Goal: Transaction & Acquisition: Purchase product/service

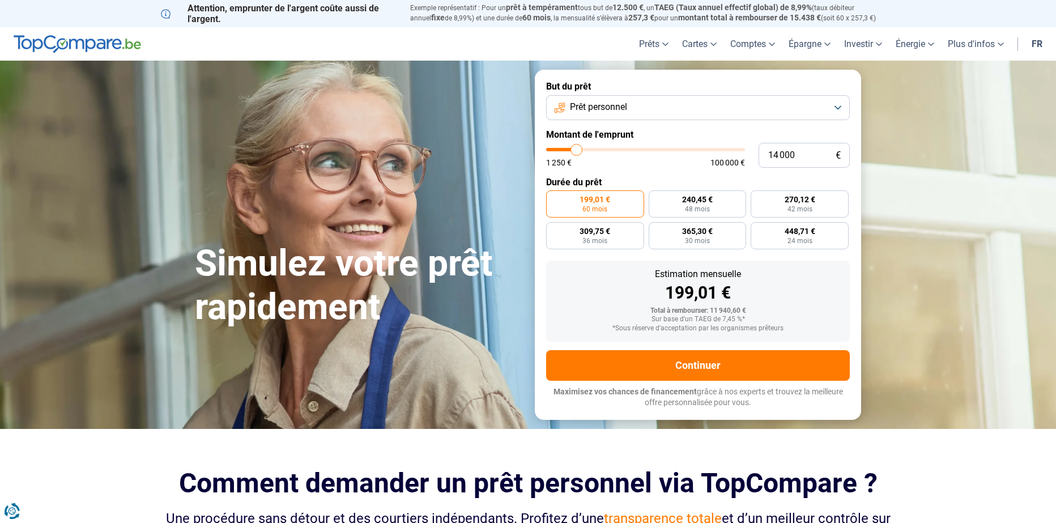
type input "13 500"
type input "13500"
type input "13 250"
type input "13250"
type input "12 750"
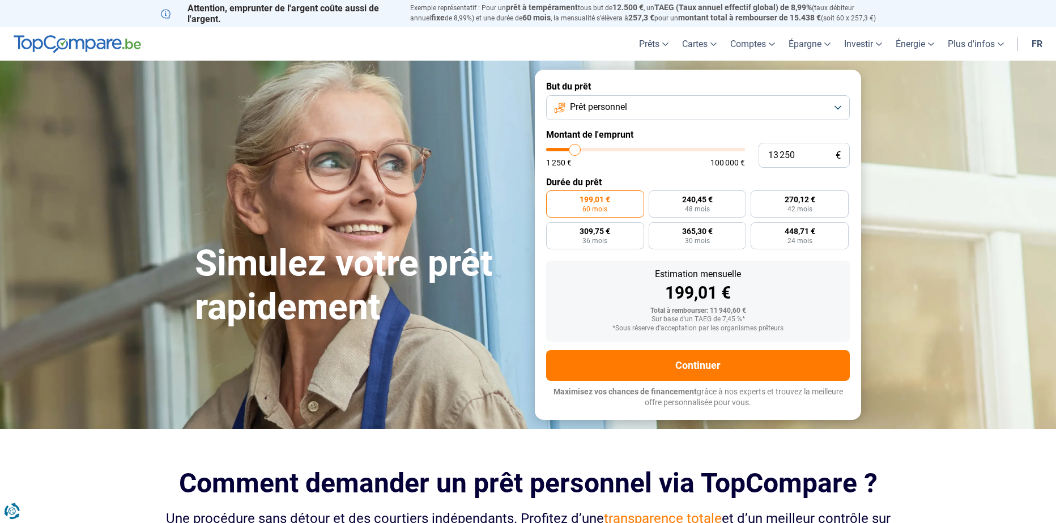
type input "12750"
type input "12 500"
type input "12500"
type input "12 250"
type input "12000"
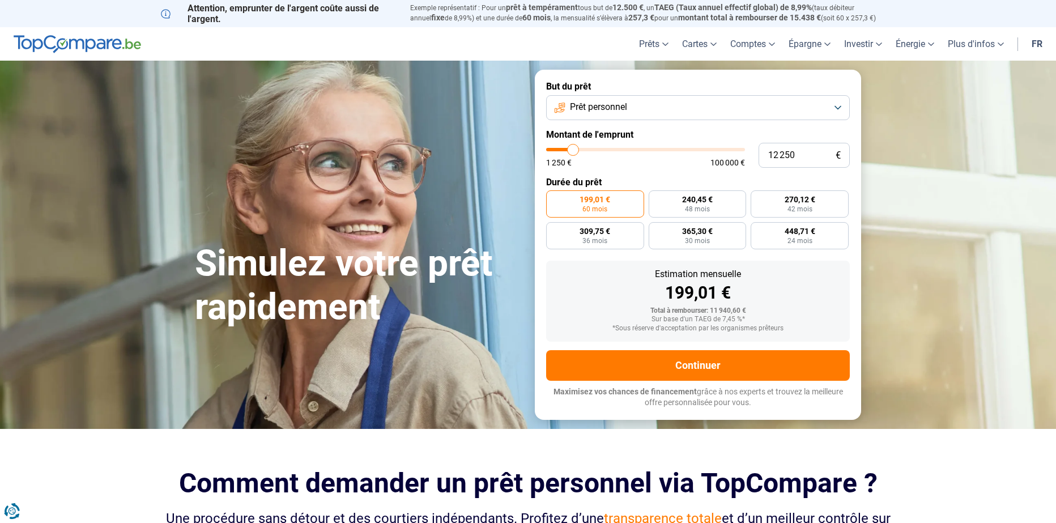
click at [573, 151] on input "range" at bounding box center [645, 149] width 199 height 3
type input "11 750"
type input "11750"
type input "12 500"
type input "12500"
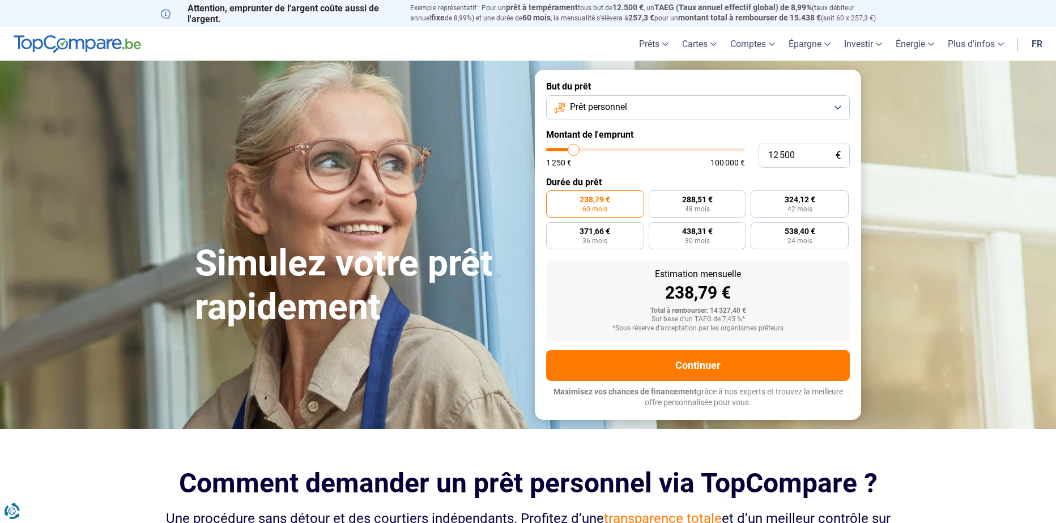
type input "13 250"
type input "13250"
type input "13 500"
type input "13500"
type input "13 750"
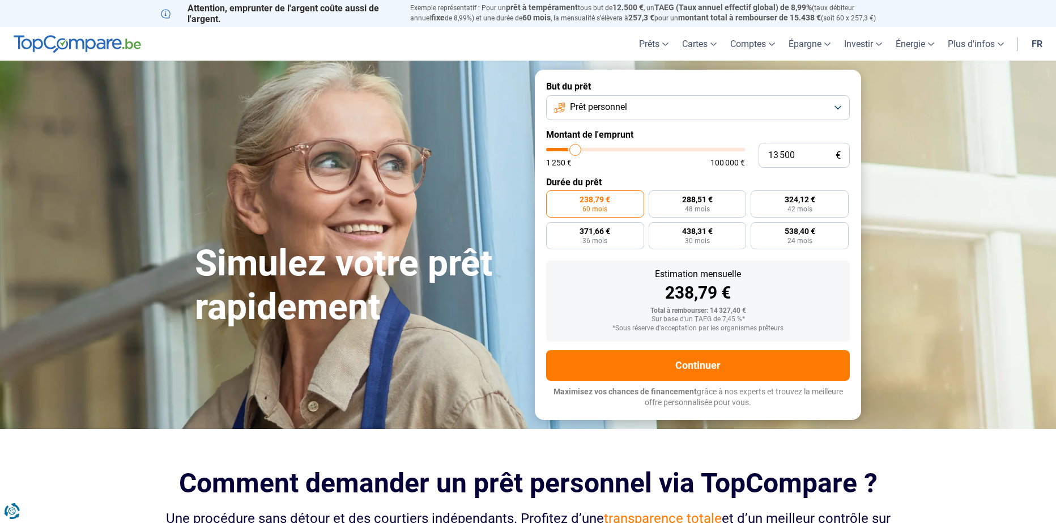
type input "13750"
type input "14 250"
type input "14250"
type input "14 750"
type input "14750"
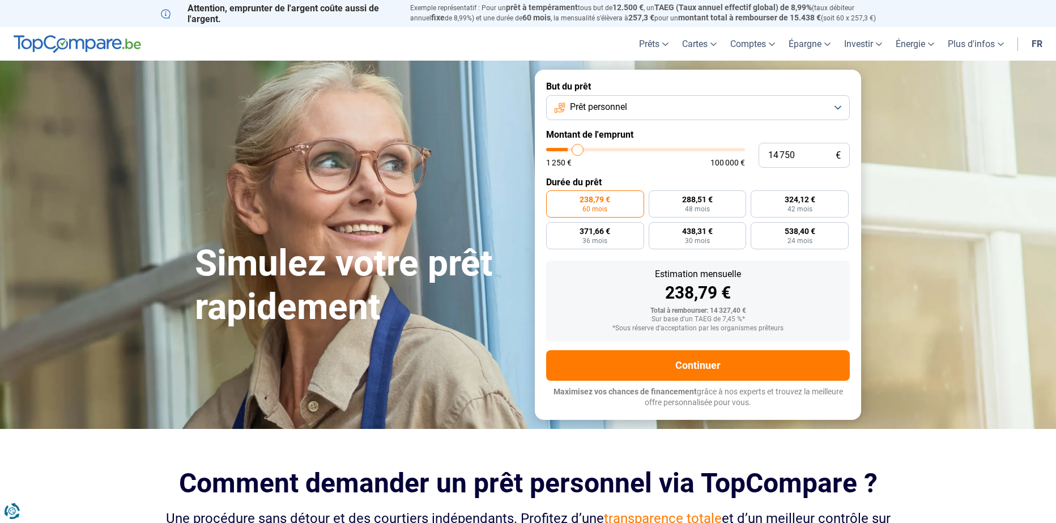
type input "15 250"
type input "15250"
type input "15 750"
type input "15750"
type input "16 250"
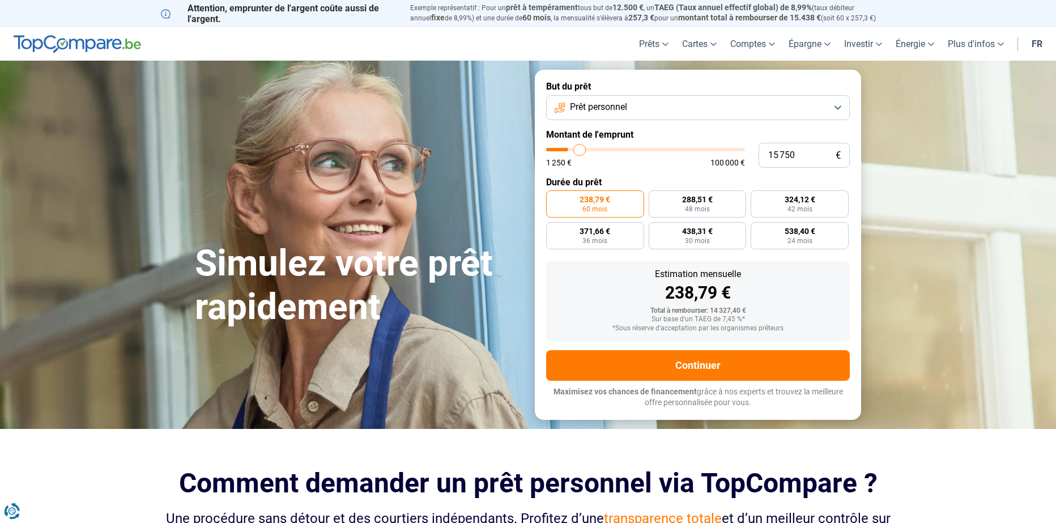
type input "16250"
type input "16 750"
type input "16750"
type input "17 250"
type input "17250"
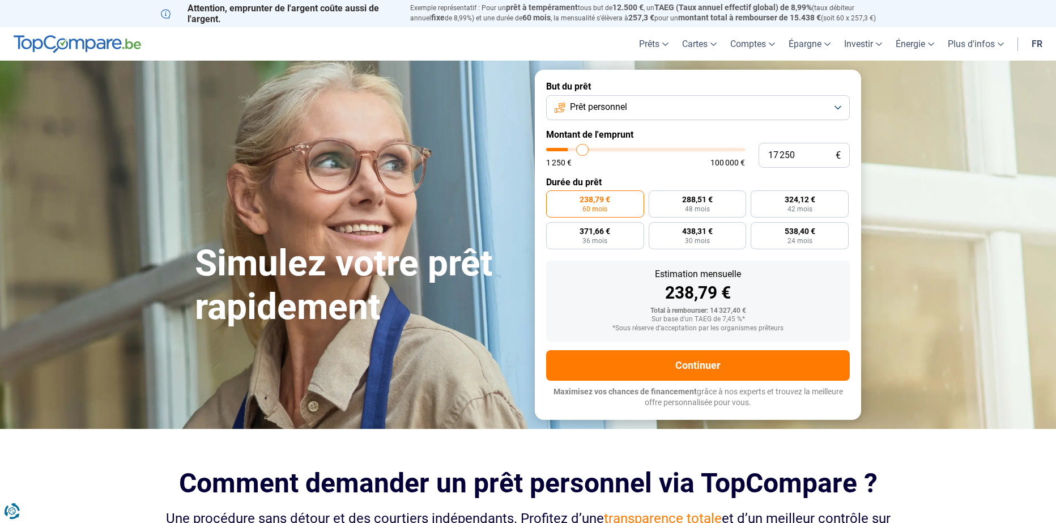
type input "18 250"
type input "18250"
type input "18 500"
type input "18500"
type input "19 500"
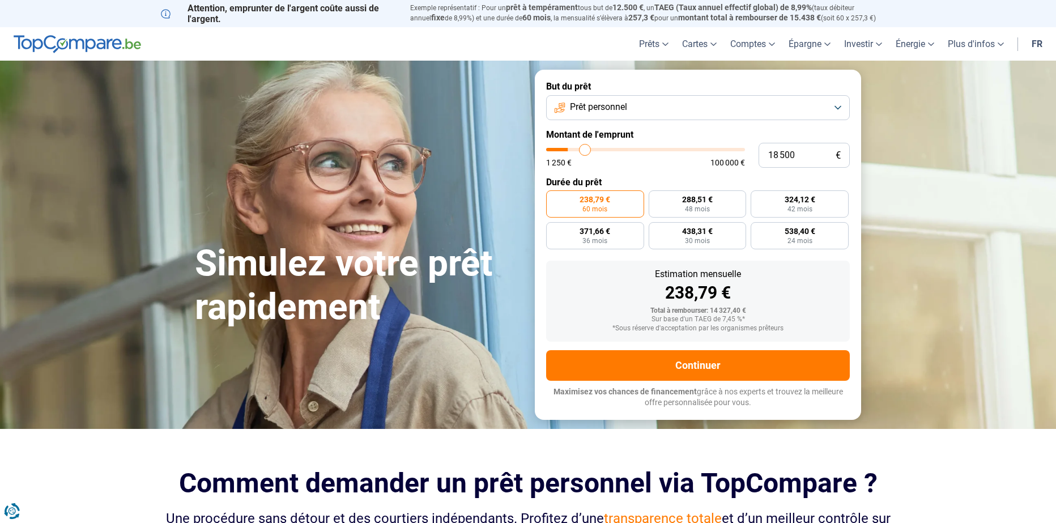
type input "19500"
type input "19 750"
type input "19750"
type input "20 750"
type input "20750"
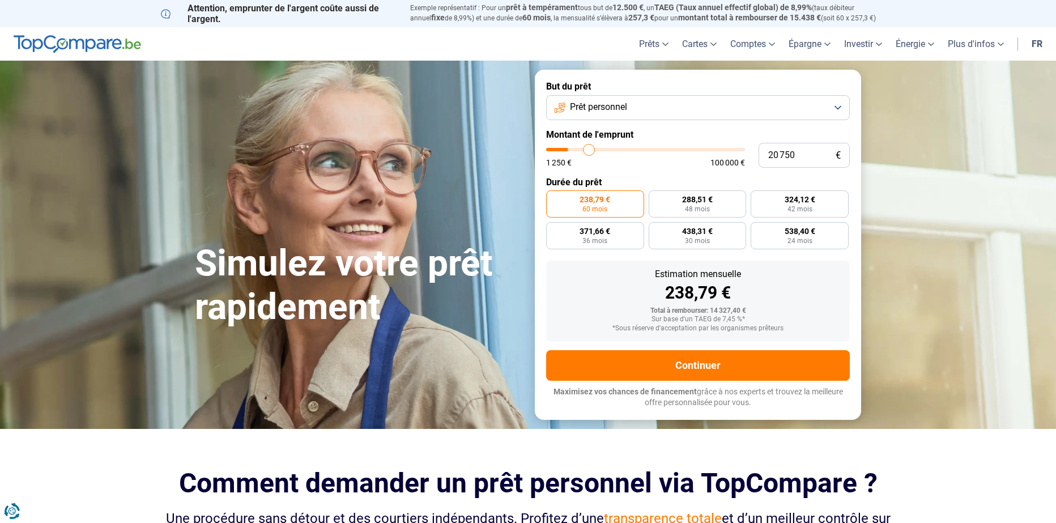
type input "21 000"
type input "21000"
type input "22 000"
type input "22000"
type input "22 250"
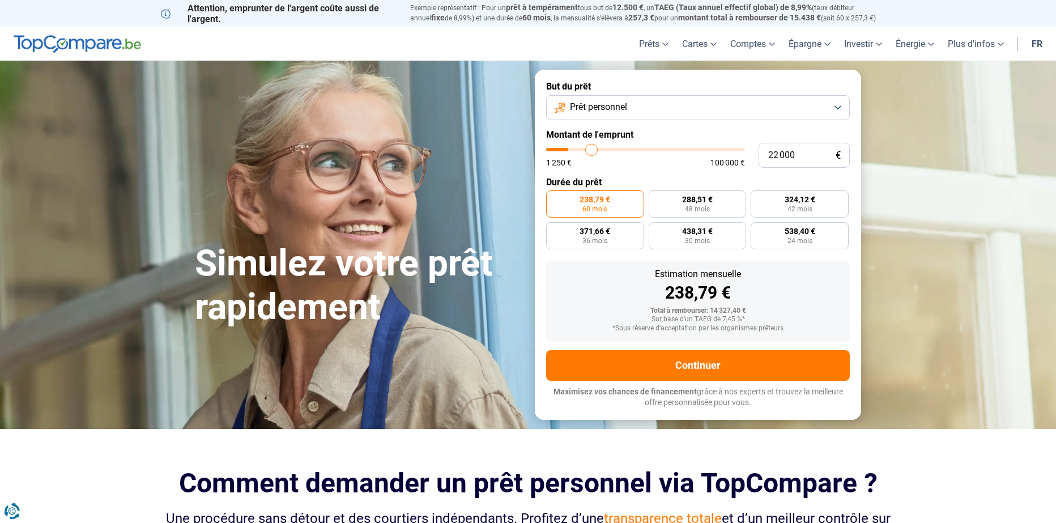
type input "22250"
type input "23 000"
type input "23000"
type input "23 500"
type input "23500"
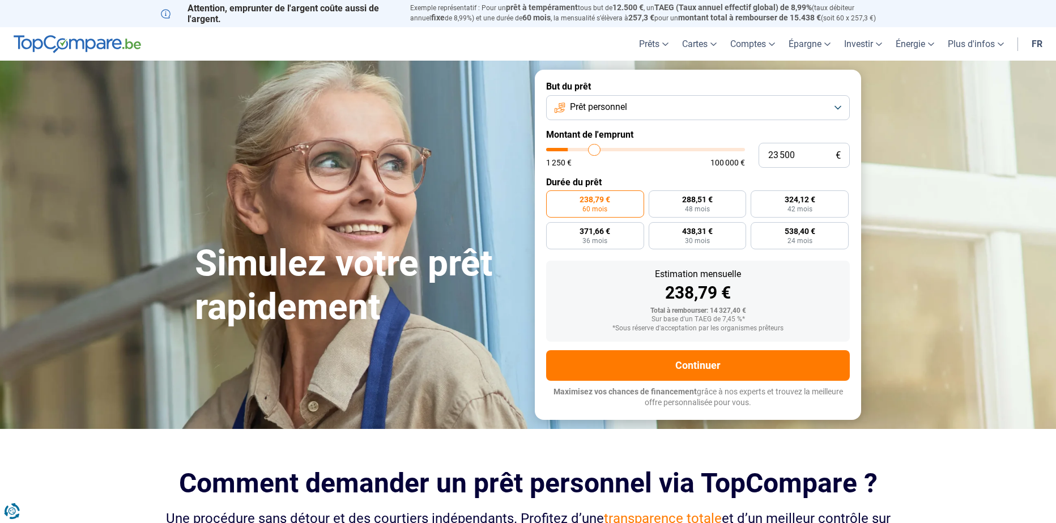
type input "24 000"
type input "24000"
type input "24 500"
type input "24500"
type input "25 000"
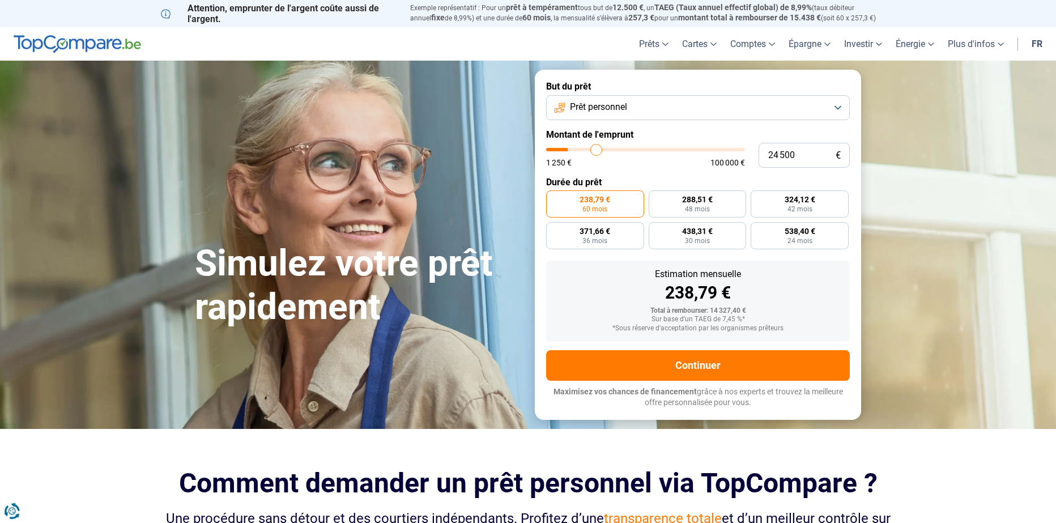
type input "25000"
type input "25 250"
type input "25250"
type input "25 500"
type input "25500"
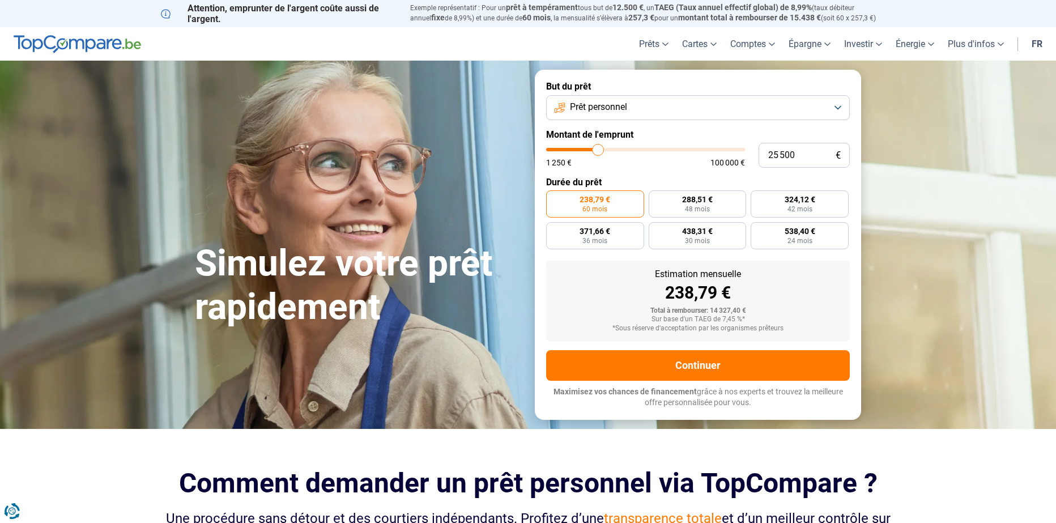
type input "25 750"
type input "25750"
type input "26 000"
type input "26000"
type input "26 500"
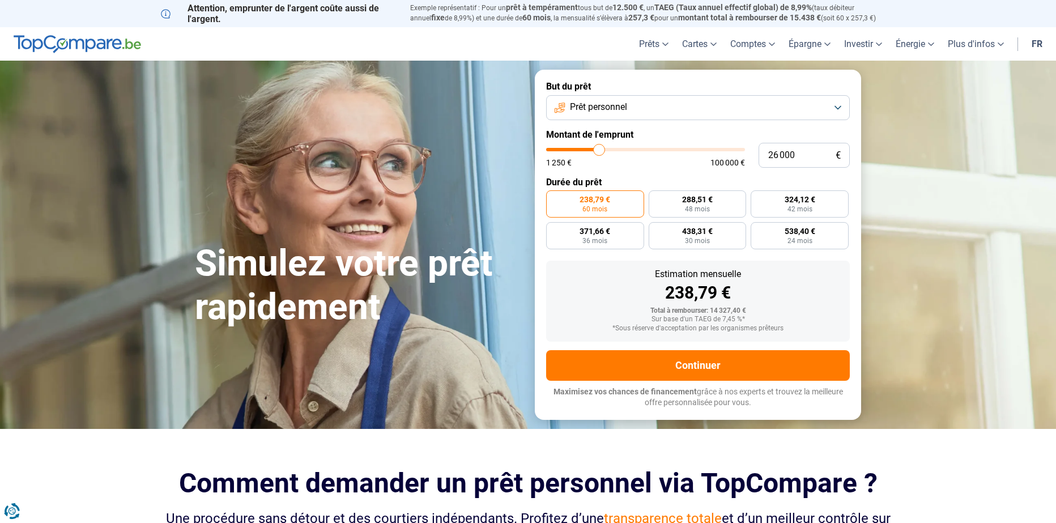
type input "26500"
type input "26 000"
type input "26000"
type input "25 750"
type input "25750"
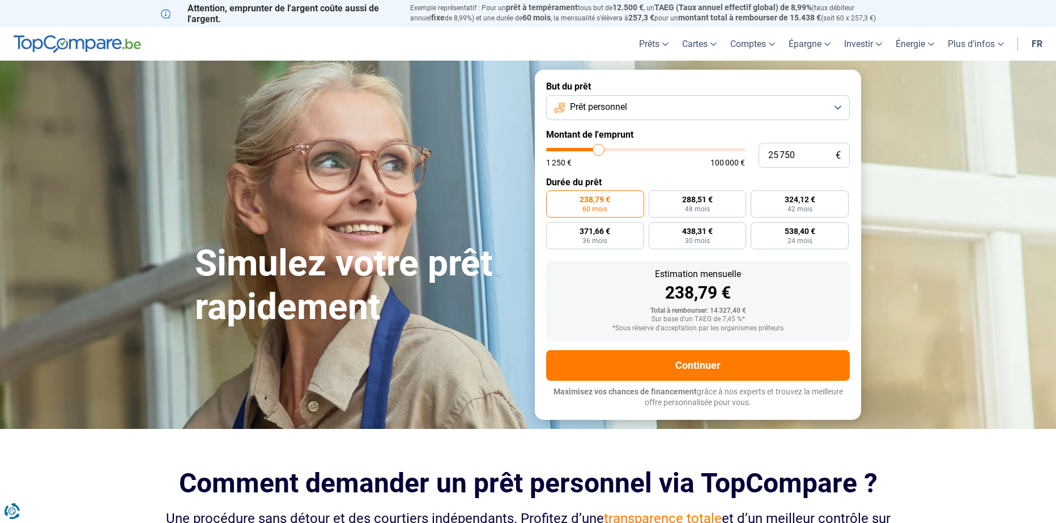
type input "25 500"
type input "25500"
type input "25 250"
type input "25250"
type input "25 000"
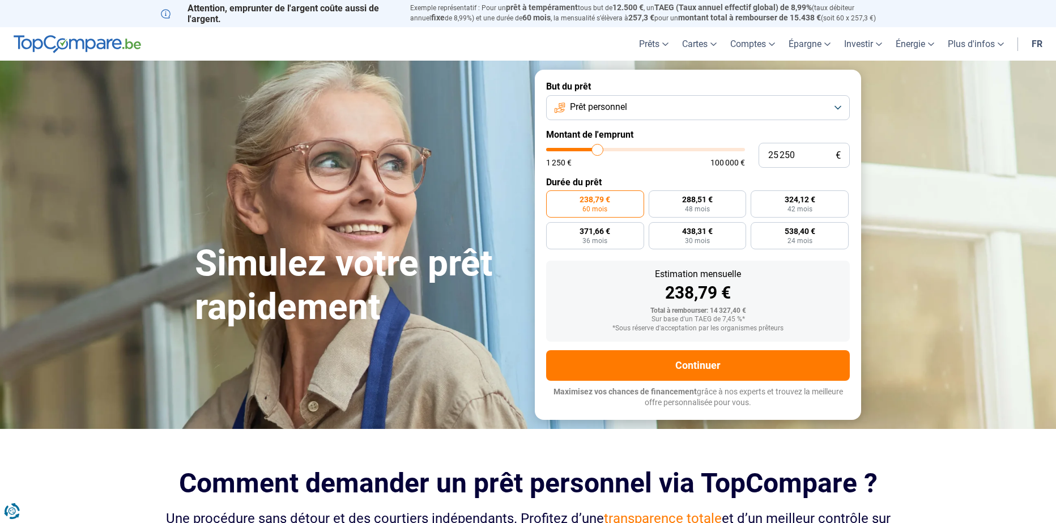
type input "25000"
type input "24 500"
type input "24500"
type input "24 250"
type input "24250"
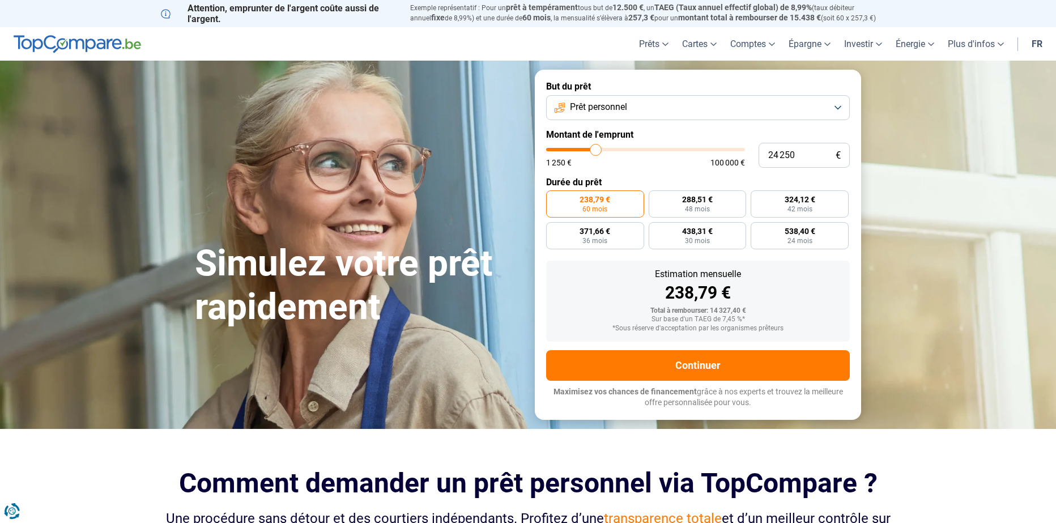
type input "24 000"
type input "24000"
type input "23 750"
type input "23750"
type input "23 500"
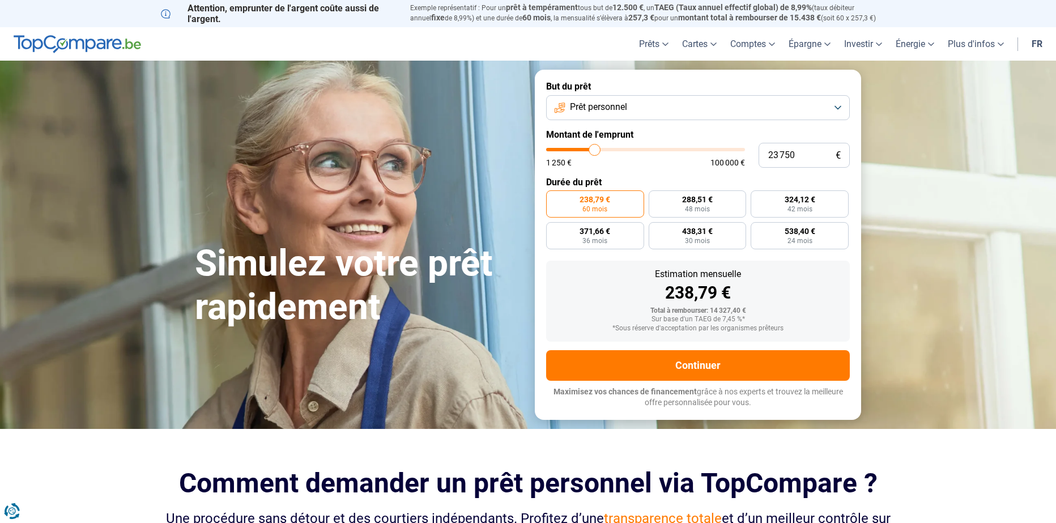
type input "23500"
type input "23 000"
type input "23000"
type input "22 750"
type input "22750"
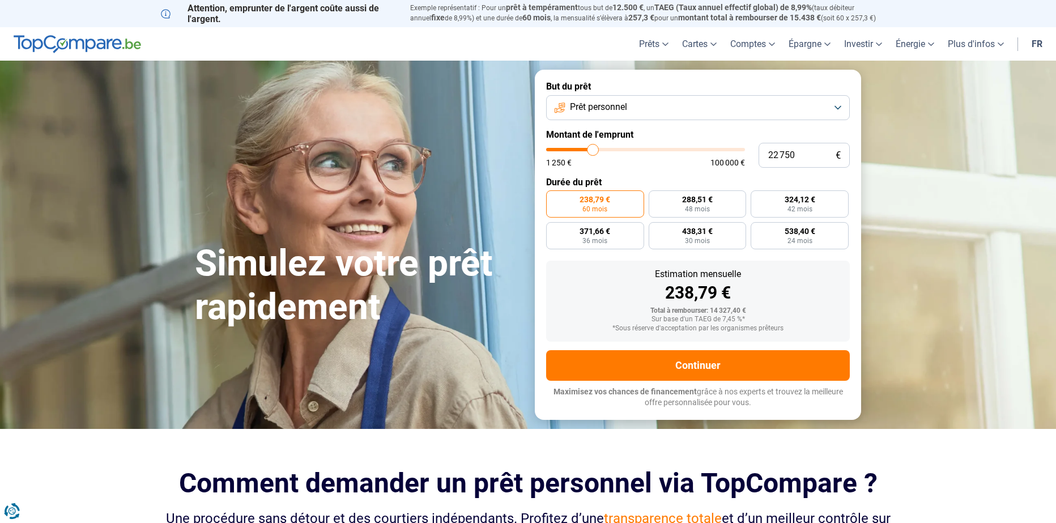
type input "22 500"
type input "22500"
type input "22 250"
type input "22250"
type input "22 000"
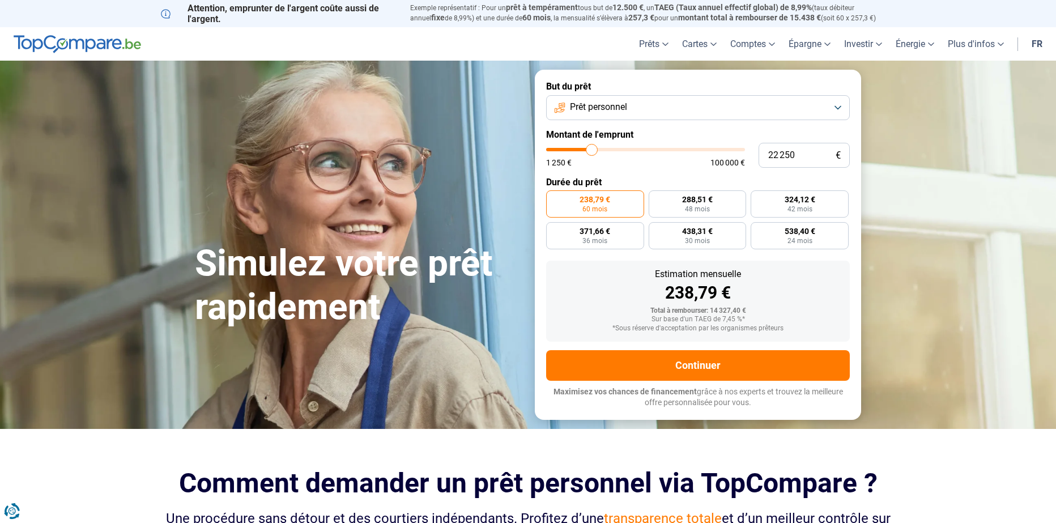
type input "22000"
type input "21 500"
type input "21500"
type input "21 250"
type input "21250"
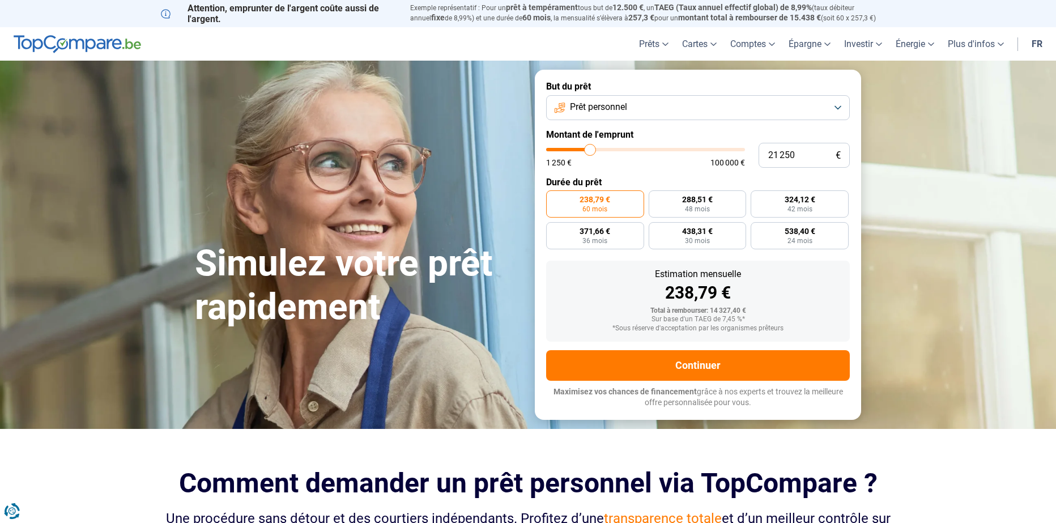
type input "21 000"
type input "21000"
type input "20 750"
type input "20750"
type input "20 500"
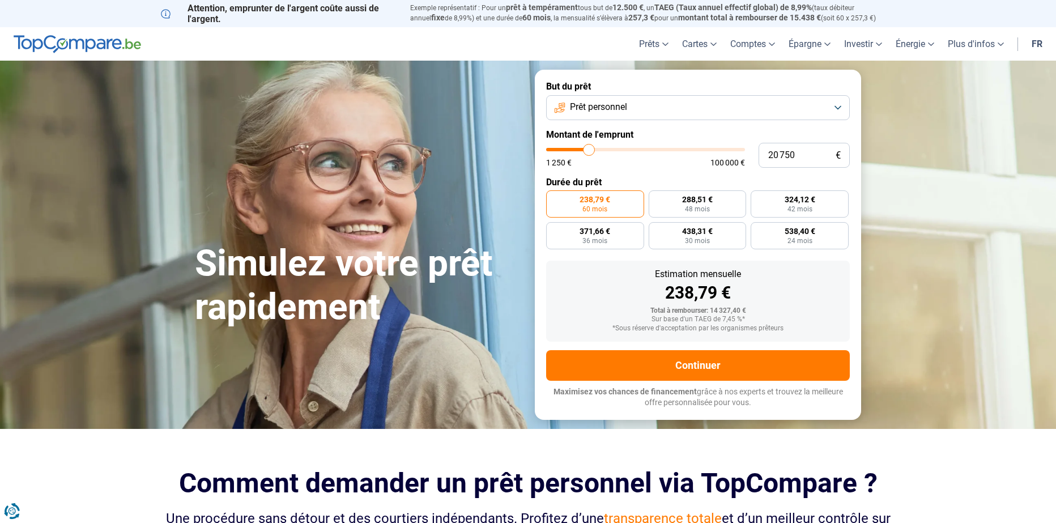
type input "20500"
type input "20 000"
type input "20000"
type input "19 750"
type input "19750"
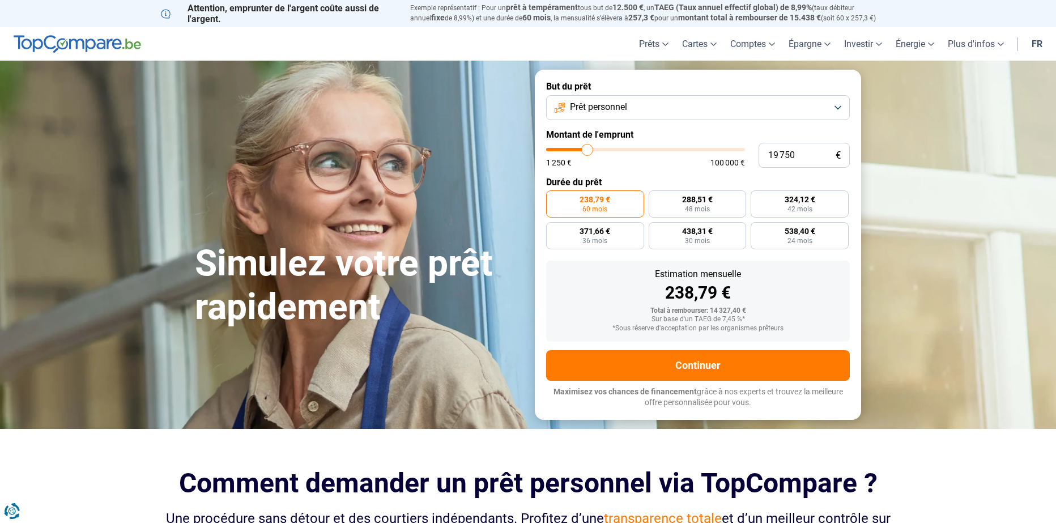
type input "19 500"
type input "19500"
type input "19 250"
type input "19250"
type input "18 750"
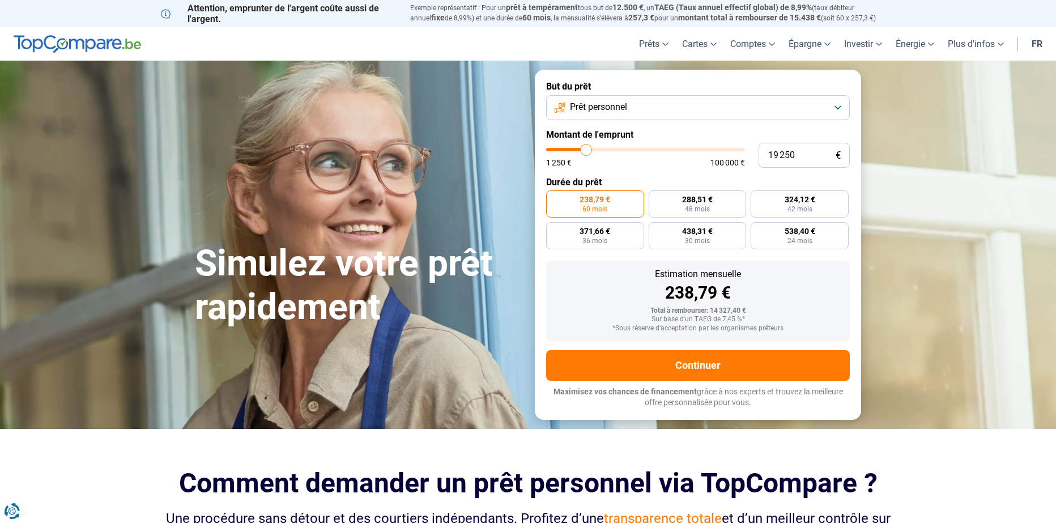
type input "18750"
type input "18 500"
type input "18500"
type input "18 250"
type input "18250"
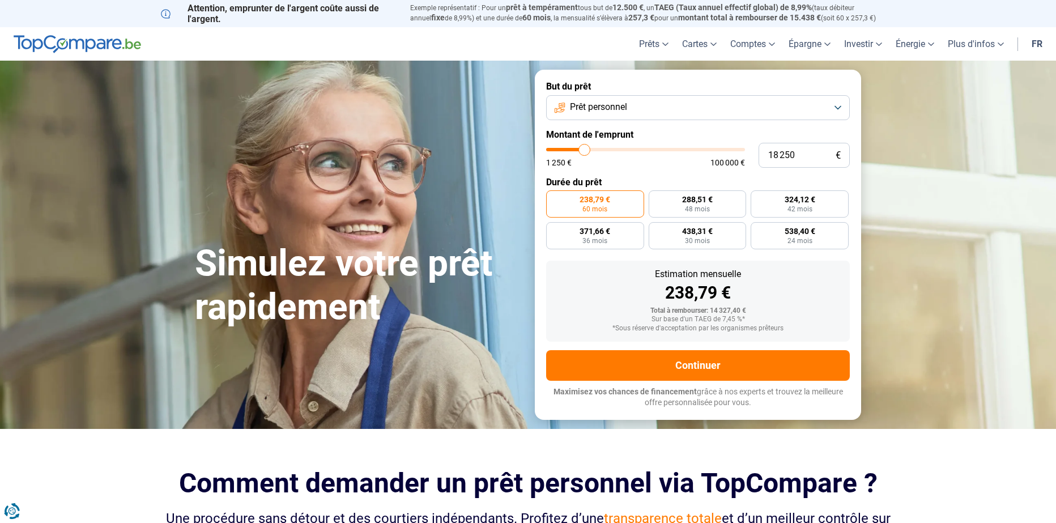
type input "18 000"
type input "18000"
type input "17 750"
type input "17750"
type input "17 250"
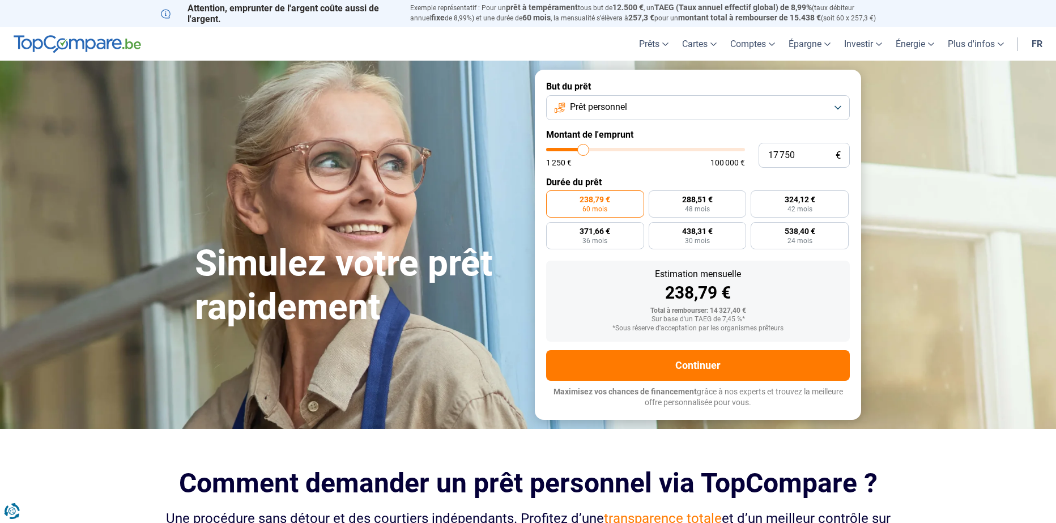
type input "17250"
type input "17 000"
type input "17000"
type input "16 750"
type input "16750"
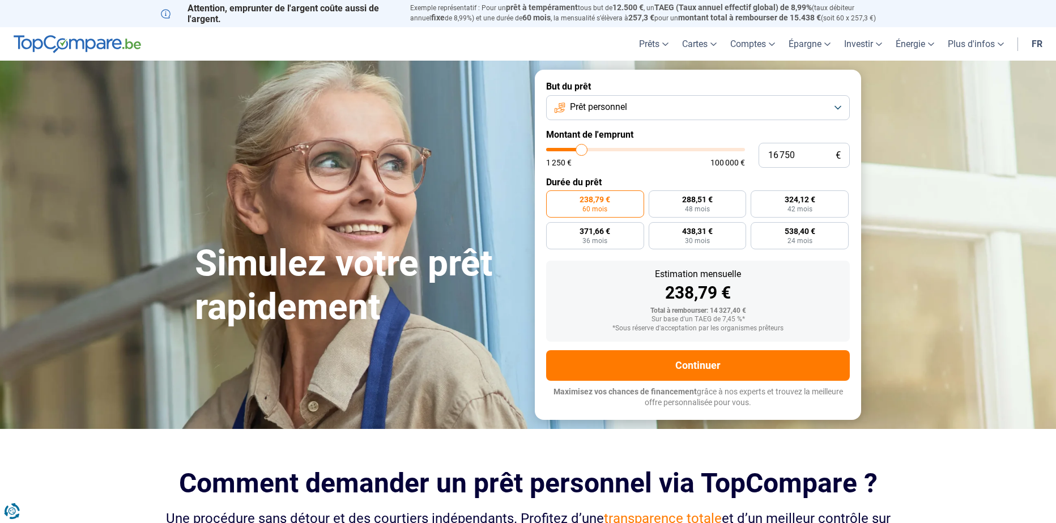
type input "16 500"
type input "16500"
type input "16 250"
type input "16250"
type input "15 750"
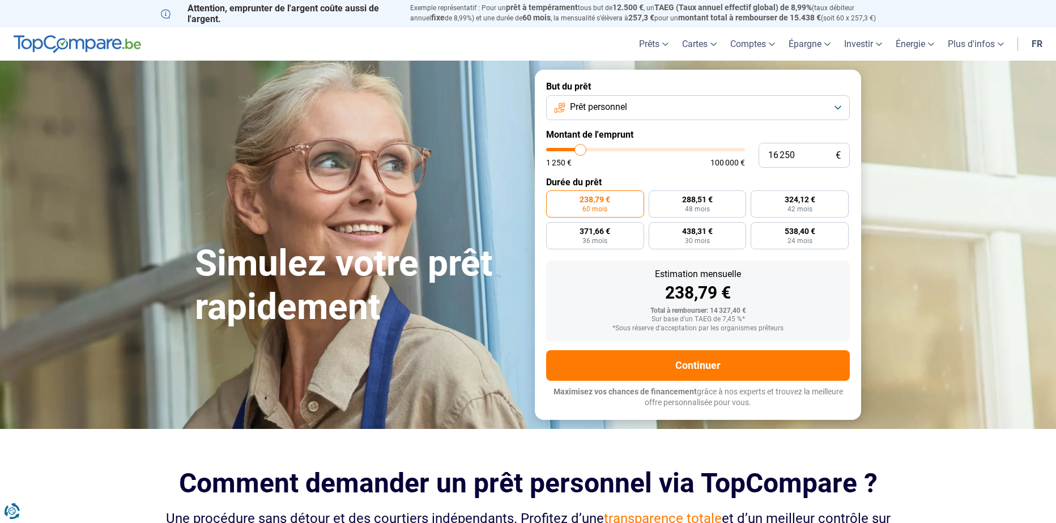
type input "15750"
type input "15 500"
type input "15500"
type input "15 250"
type input "15250"
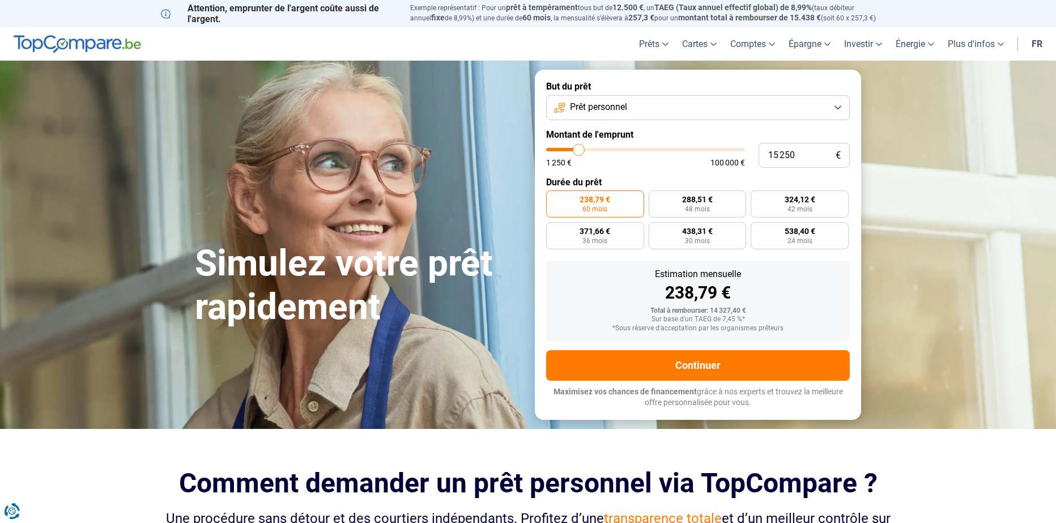
type input "15 000"
type input "15000"
type input "14 750"
type input "14750"
type input "14 250"
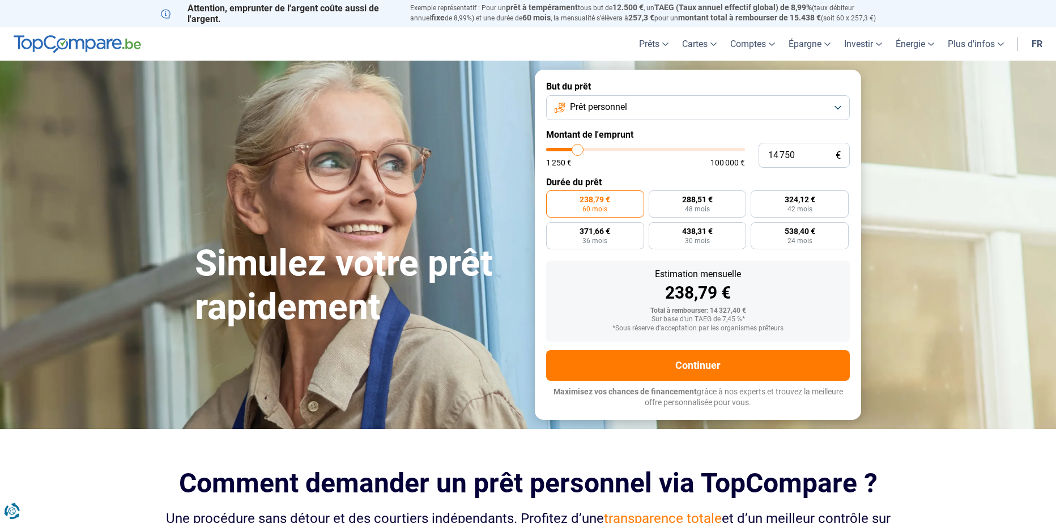
type input "14250"
type input "14 000"
type input "14000"
type input "13 750"
type input "13750"
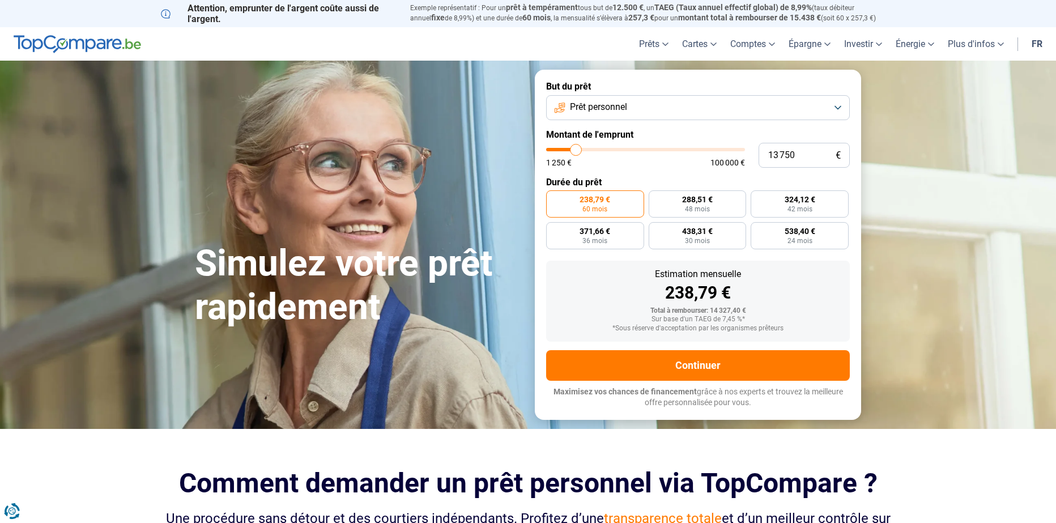
type input "13 500"
type input "13500"
type input "13 250"
type input "13250"
type input "12 750"
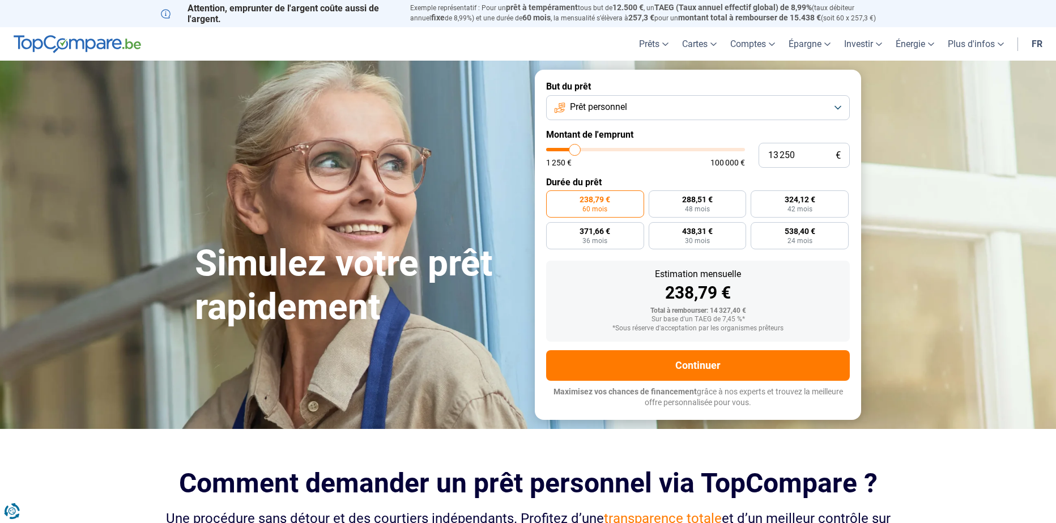
type input "12750"
type input "12 500"
type input "12500"
type input "12 250"
type input "12250"
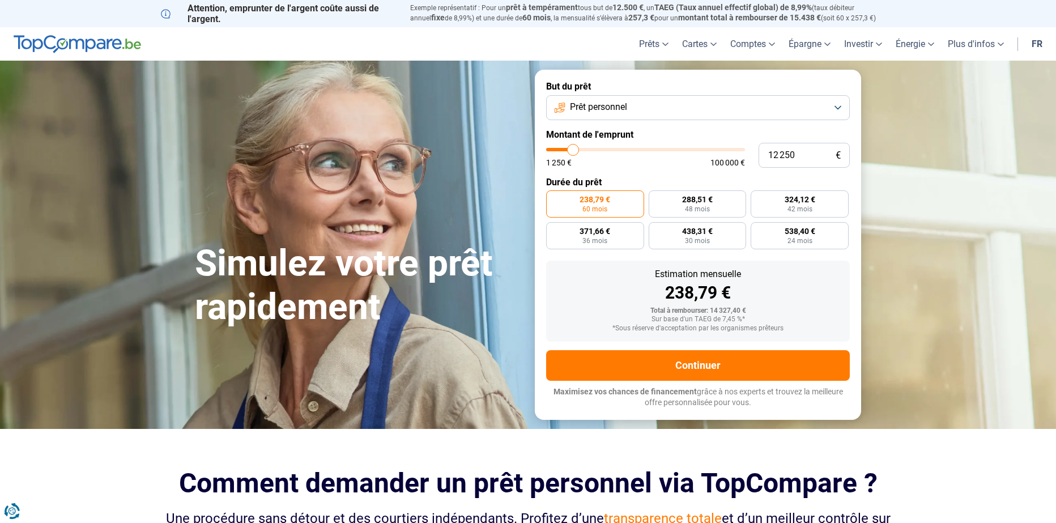
type input "12 000"
type input "12000"
type input "11 750"
type input "11750"
type input "11 250"
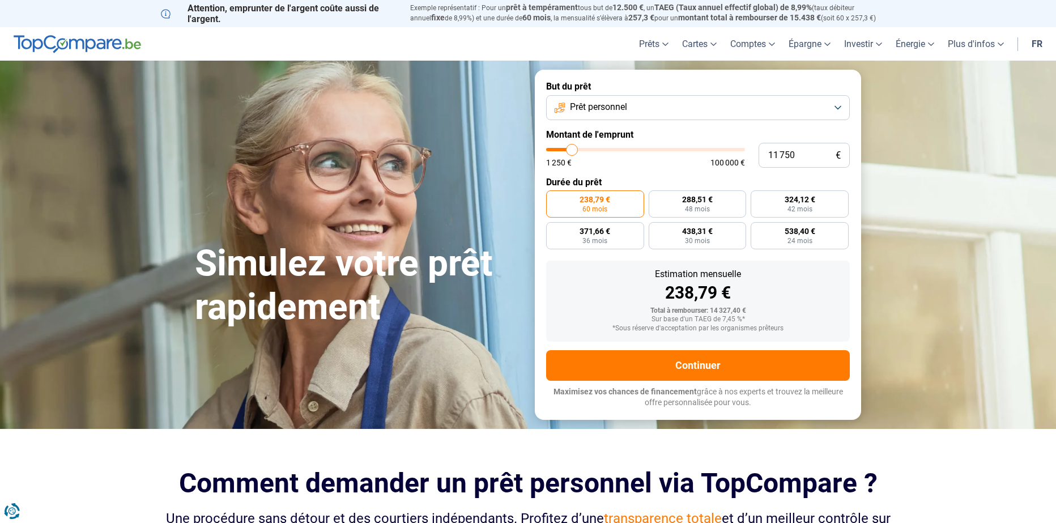
type input "11250"
type input "11 000"
type input "11000"
type input "10 750"
type input "10750"
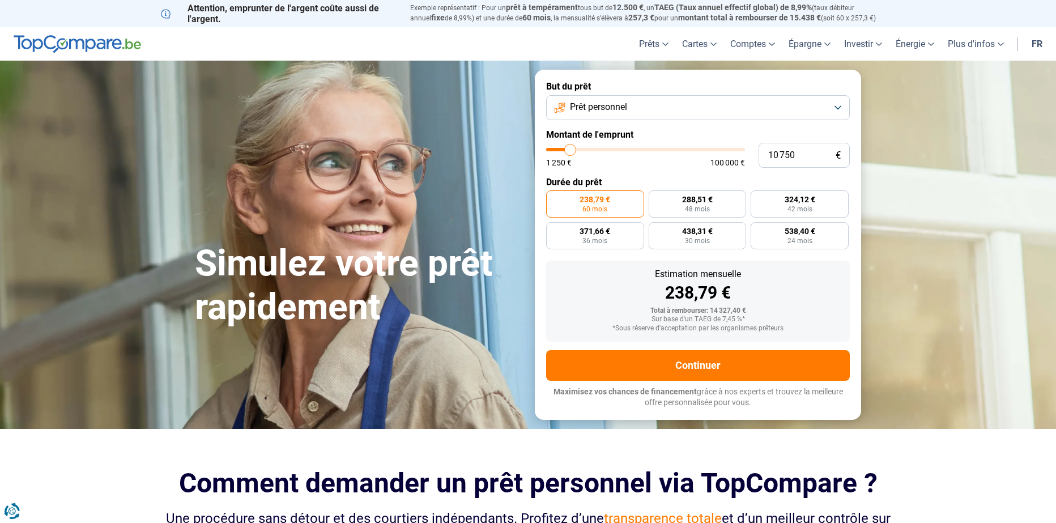
type input "10 500"
type input "10500"
type input "10 250"
type input "10250"
type input "9 750"
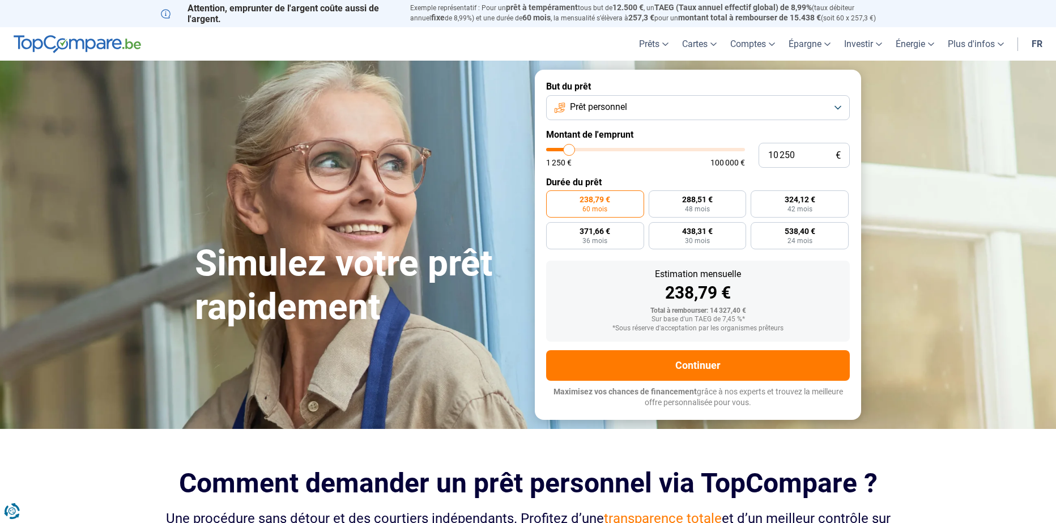
type input "9750"
type input "10 250"
type input "10250"
type input "10 500"
type input "10500"
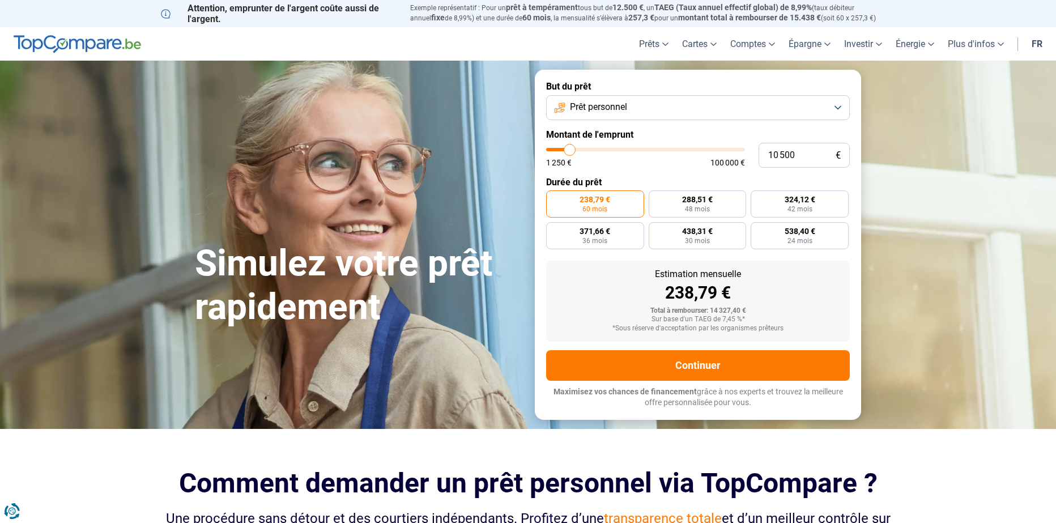
type input "10 750"
type input "10750"
type input "11 000"
type input "11000"
type input "11 250"
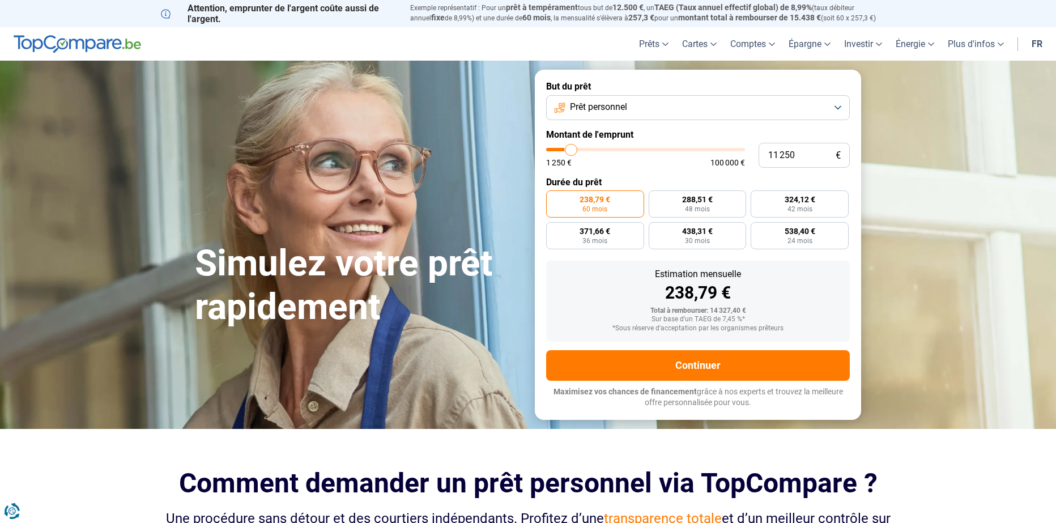
type input "11250"
click at [572, 151] on input "range" at bounding box center [645, 149] width 199 height 3
drag, startPoint x: 816, startPoint y: 158, endPoint x: 759, endPoint y: 156, distance: 57.2
click at [759, 156] on input "11 250" at bounding box center [804, 155] width 91 height 25
type input "0"
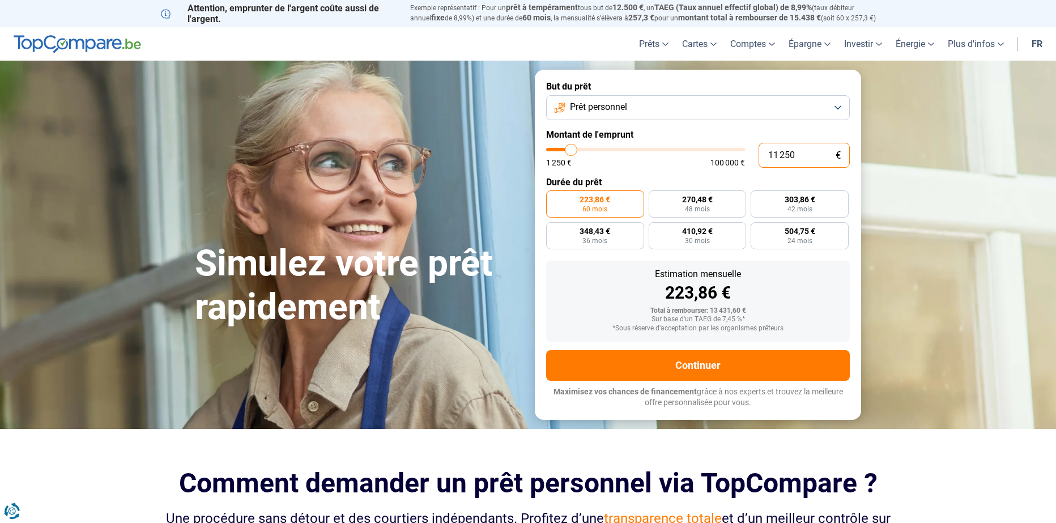
type input "1250"
type input "1"
type input "1250"
type input "10"
type input "1250"
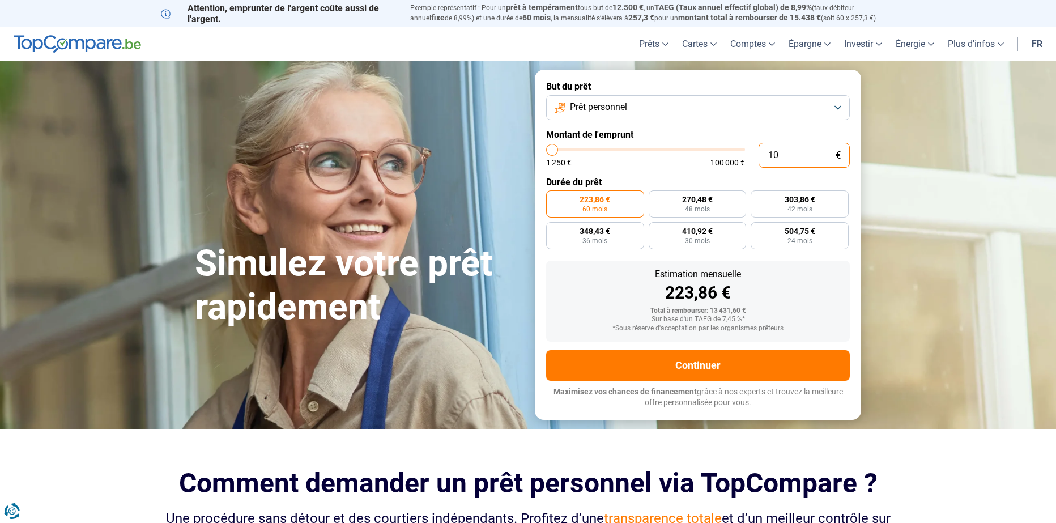
type input "100"
type input "1250"
type input "1 000"
type input "1250"
click at [780, 229] on div "223,86 € 60 mois 270,48 € 48 mois 303,86 € 42 mois 348,43 € 36 mois 410,92 € 30…" at bounding box center [698, 219] width 304 height 59
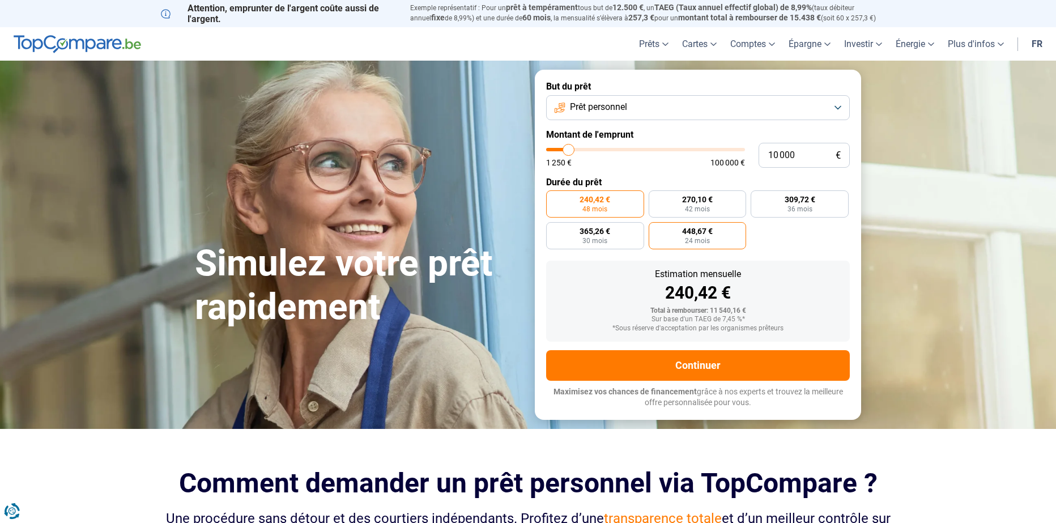
click at [714, 232] on label "448,67 € 24 mois" at bounding box center [698, 235] width 98 height 27
click at [656, 229] on input "448,67 € 24 mois" at bounding box center [652, 225] width 7 height 7
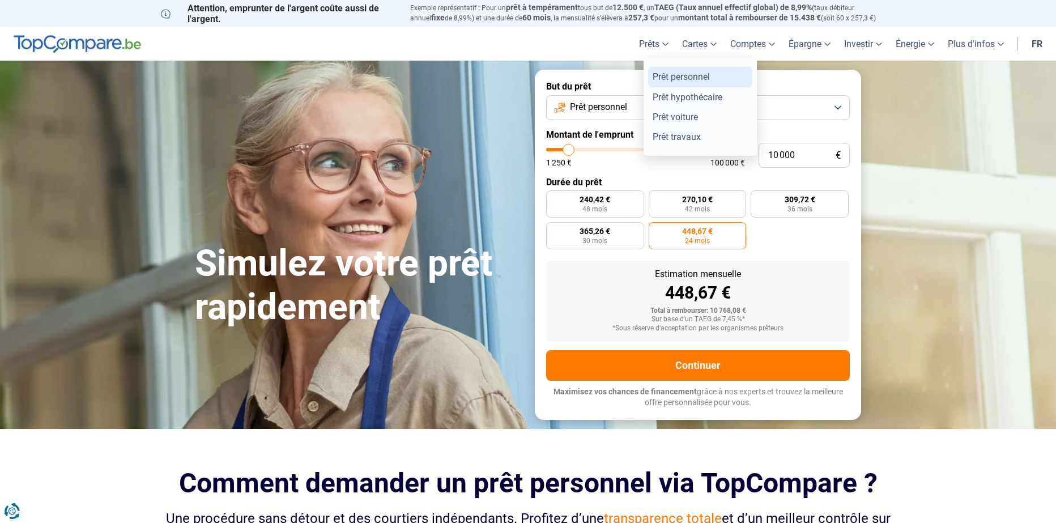
click at [684, 76] on link "Prêt personnel" at bounding box center [700, 77] width 104 height 20
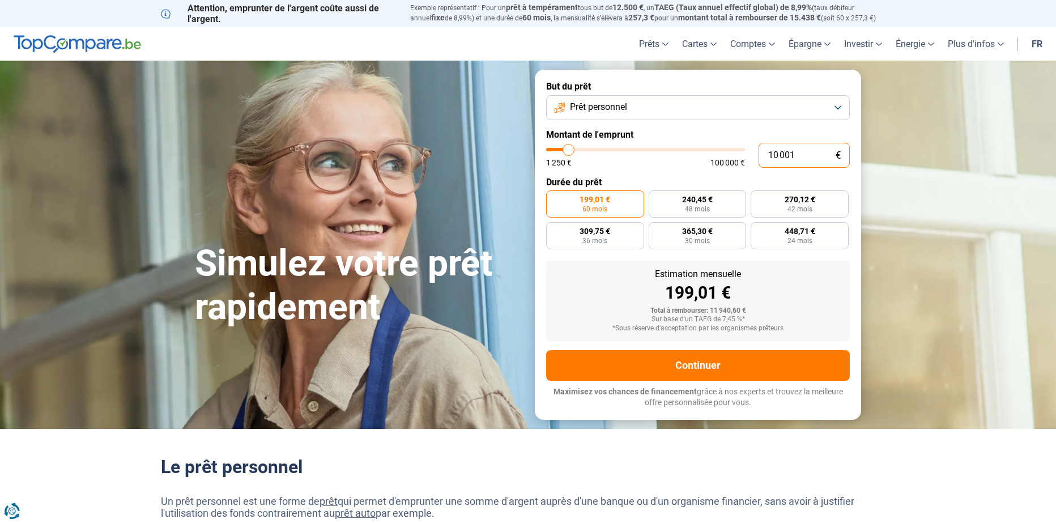
click at [808, 152] on input "10 001" at bounding box center [804, 155] width 91 height 25
type input "1 000"
type input "1250"
type input "10 000"
type input "10000"
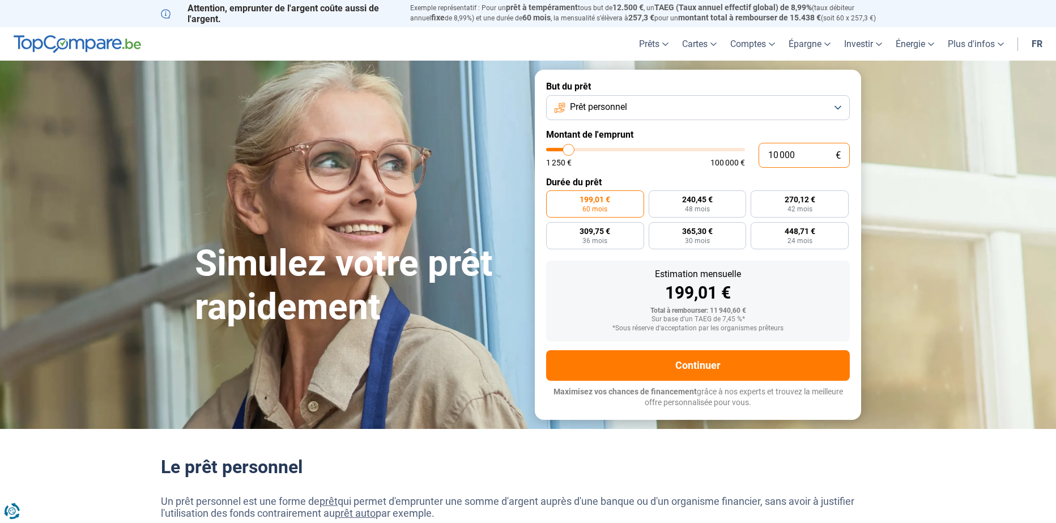
type input "10 000"
radio input "true"
click at [696, 235] on span "448,67 €" at bounding box center [697, 231] width 31 height 8
click at [656, 229] on input "448,67 € 24 mois" at bounding box center [652, 225] width 7 height 7
radio input "true"
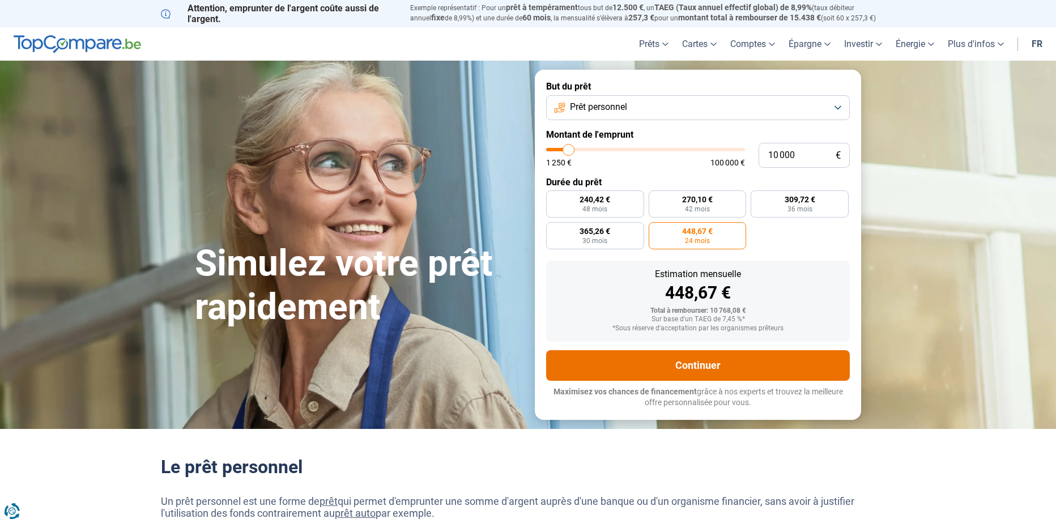
click at [695, 367] on button "Continuer" at bounding box center [698, 365] width 304 height 31
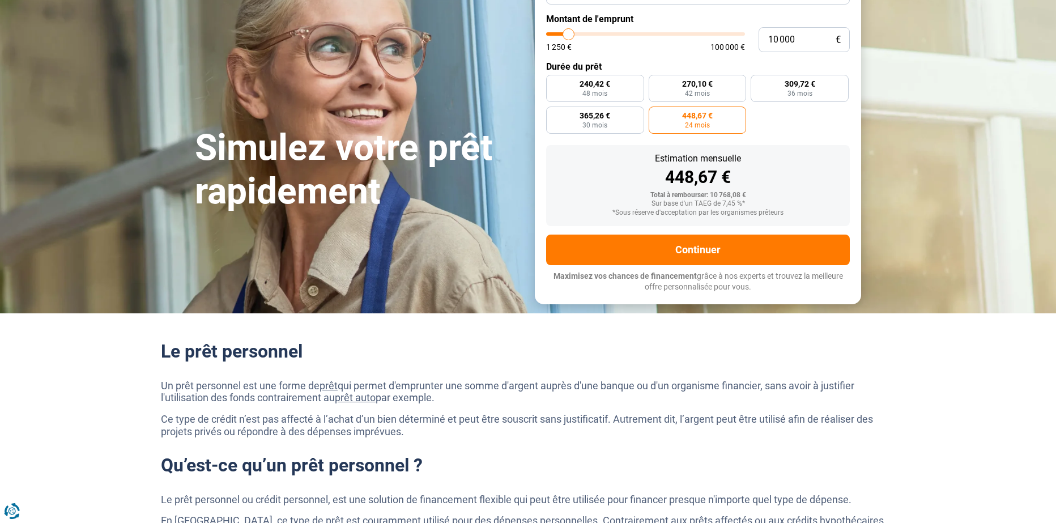
scroll to position [57, 0]
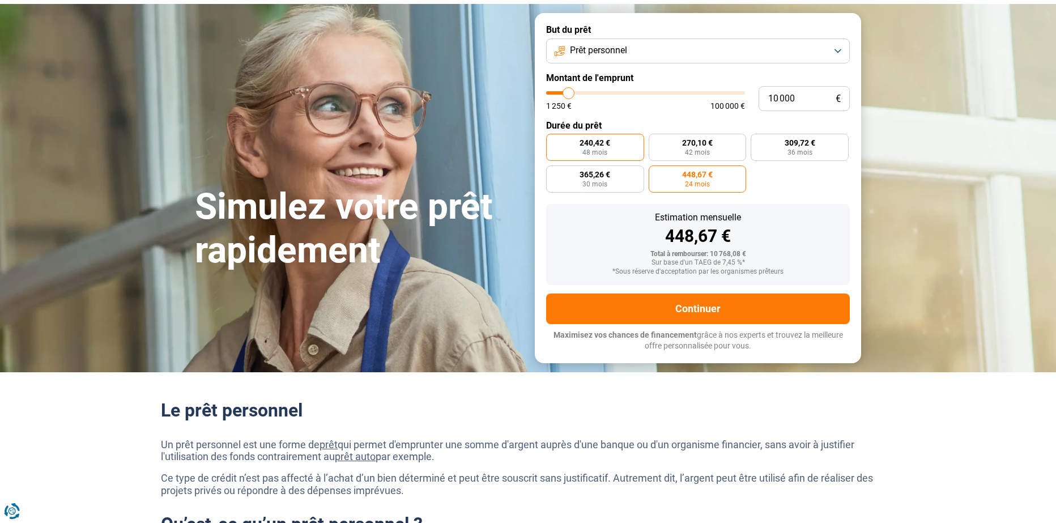
click at [614, 142] on label "240,42 € 48 mois" at bounding box center [595, 147] width 98 height 27
click at [554, 141] on input "240,42 € 48 mois" at bounding box center [549, 137] width 7 height 7
radio input "true"
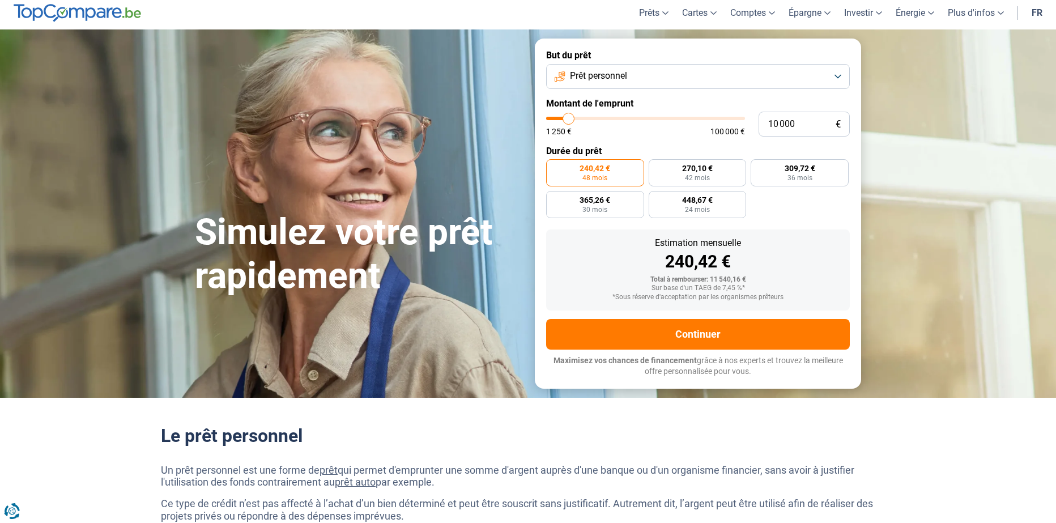
scroll to position [0, 0]
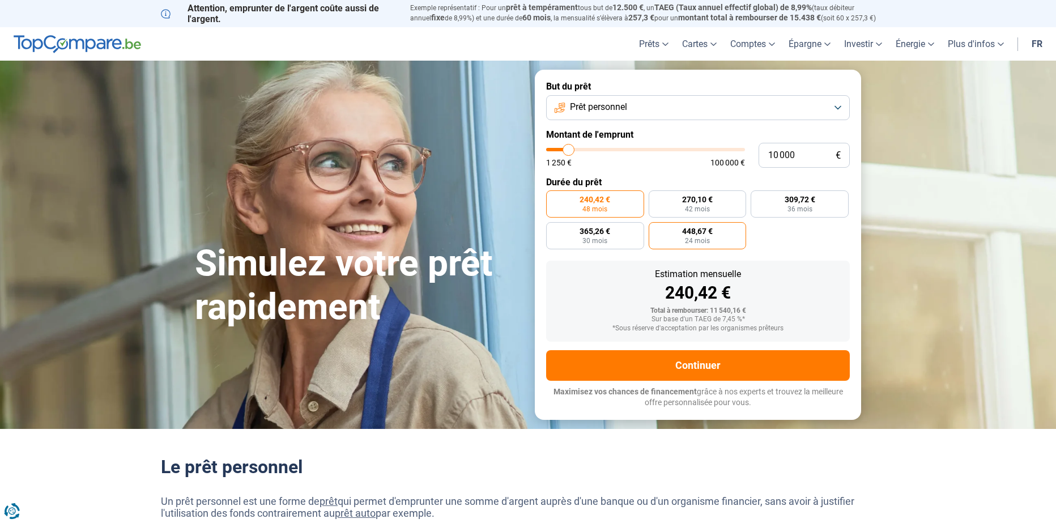
click at [700, 222] on label "448,67 € 24 mois" at bounding box center [698, 235] width 98 height 27
click at [656, 222] on input "448,67 € 24 mois" at bounding box center [652, 225] width 7 height 7
radio input "true"
click at [594, 195] on span "240,42 €" at bounding box center [595, 199] width 31 height 8
click at [554, 195] on input "240,42 € 48 mois" at bounding box center [549, 193] width 7 height 7
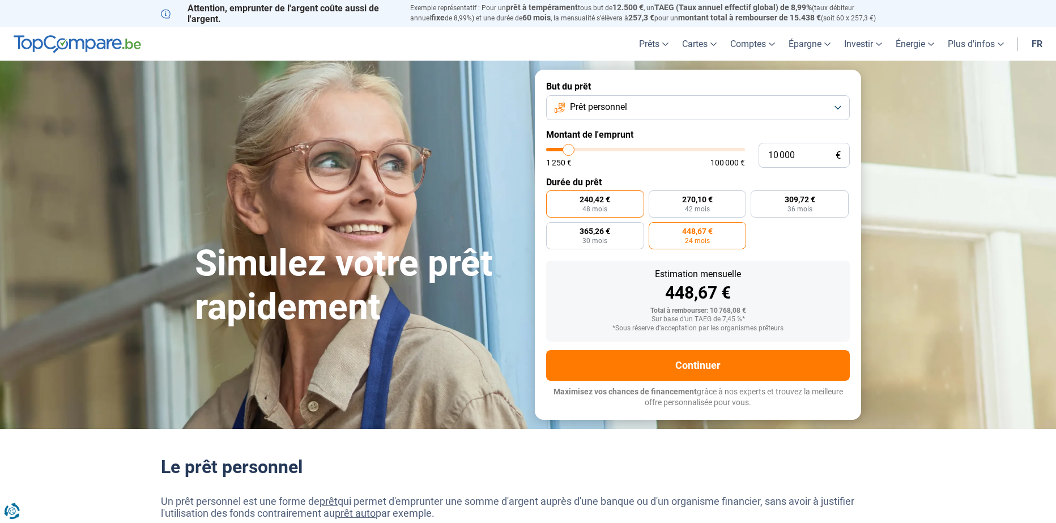
radio input "true"
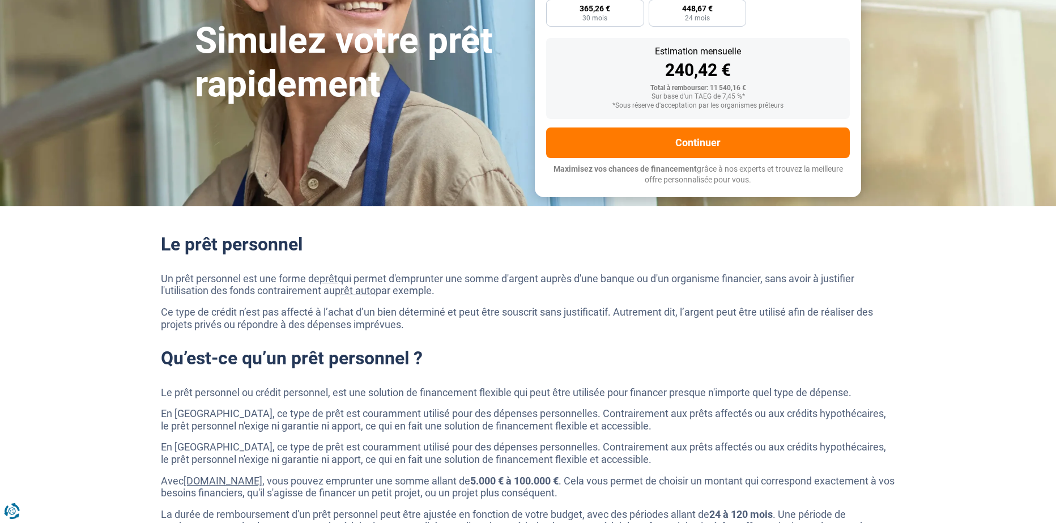
scroll to position [227, 0]
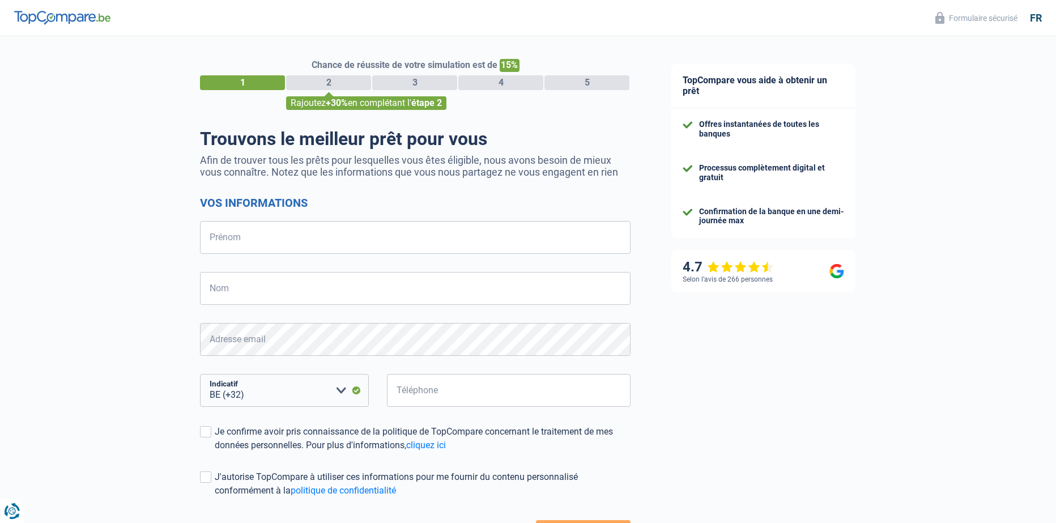
select select "32"
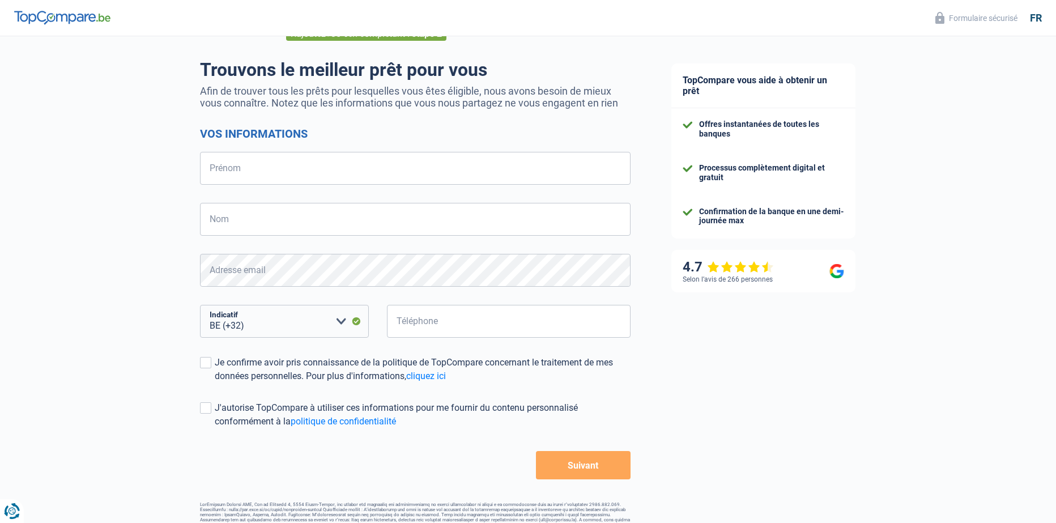
scroll to position [92, 0]
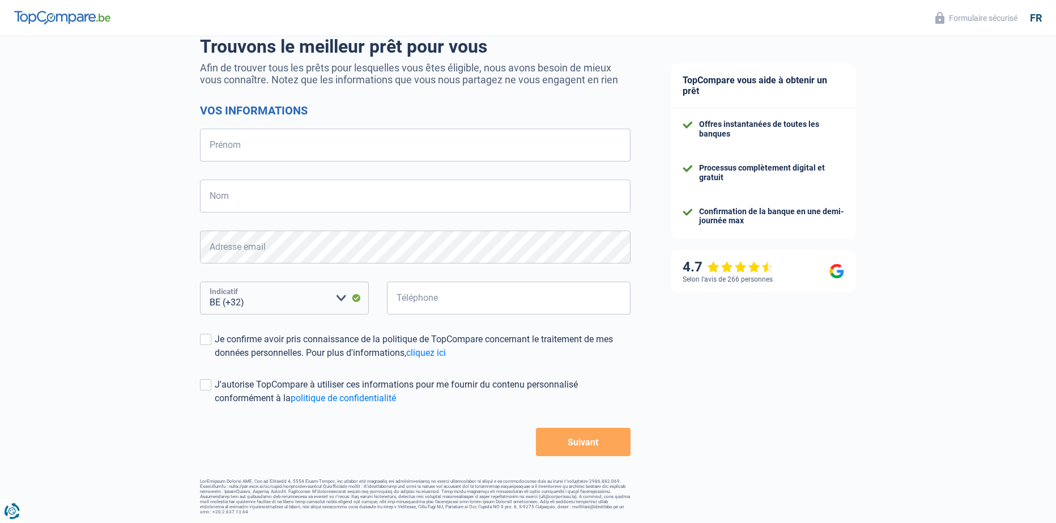
click at [253, 303] on select "BE (+32) LU (+352) Veuillez sélectionner une option" at bounding box center [284, 298] width 169 height 33
click at [259, 298] on select "BE (+32) LU (+352) Veuillez sélectionner une option" at bounding box center [284, 298] width 169 height 33
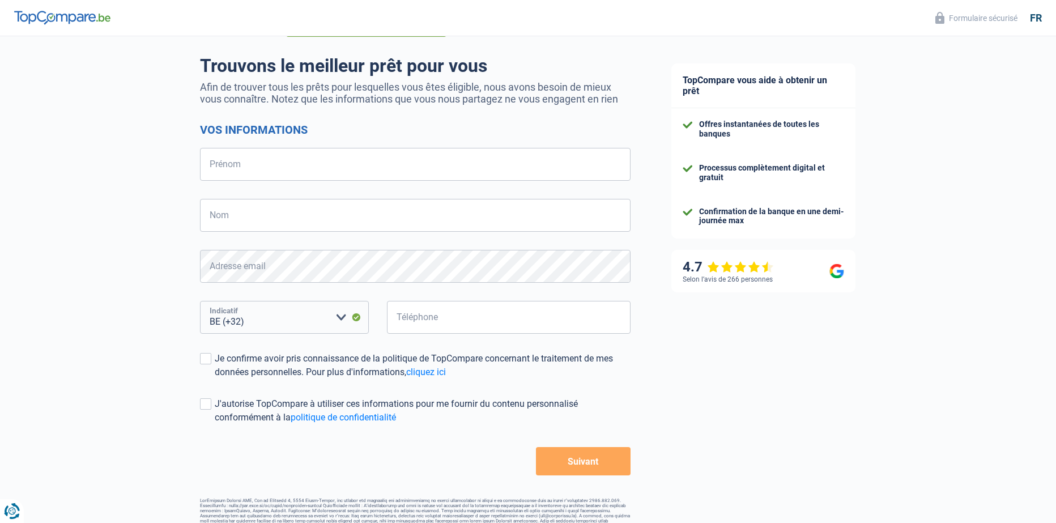
scroll to position [0, 0]
